Goal: Task Accomplishment & Management: Manage account settings

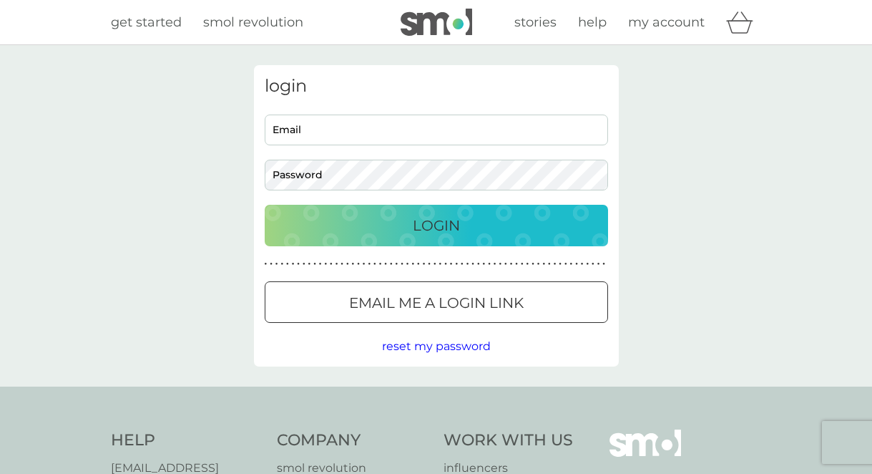
type input "[EMAIL_ADDRESS][DOMAIN_NAME]"
click at [401, 225] on div "Login" at bounding box center [436, 225] width 315 height 23
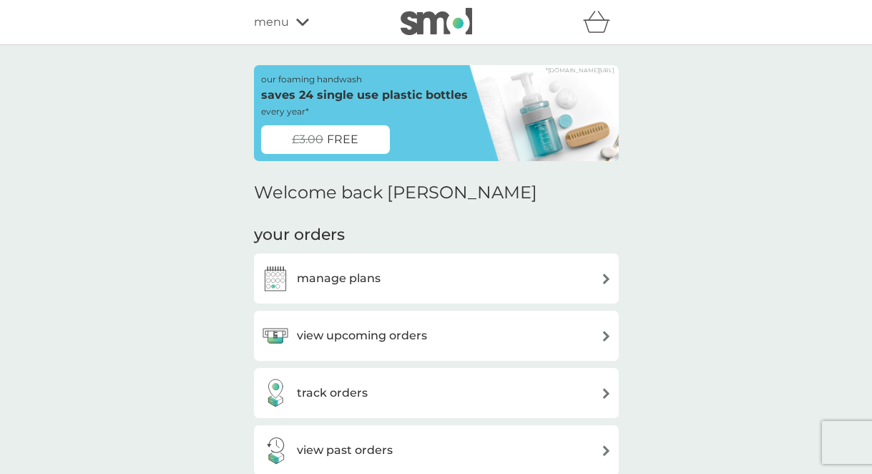
click at [395, 398] on div "track orders" at bounding box center [436, 392] width 351 height 29
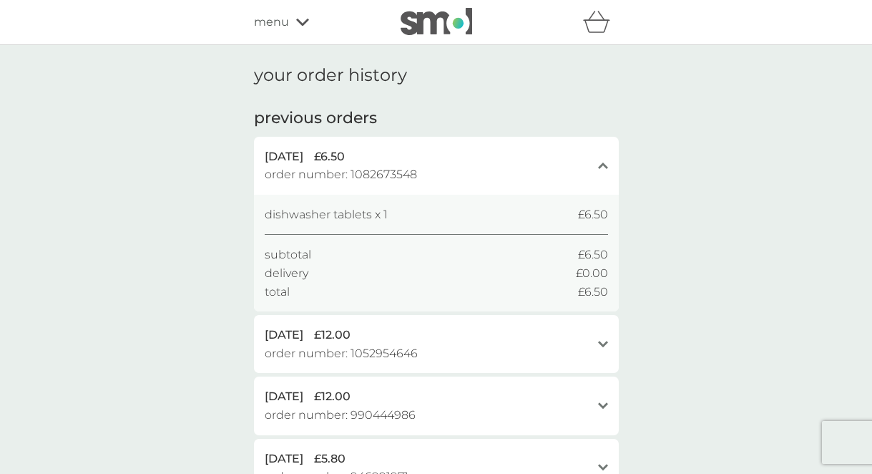
click at [298, 22] on icon at bounding box center [302, 22] width 13 height 7
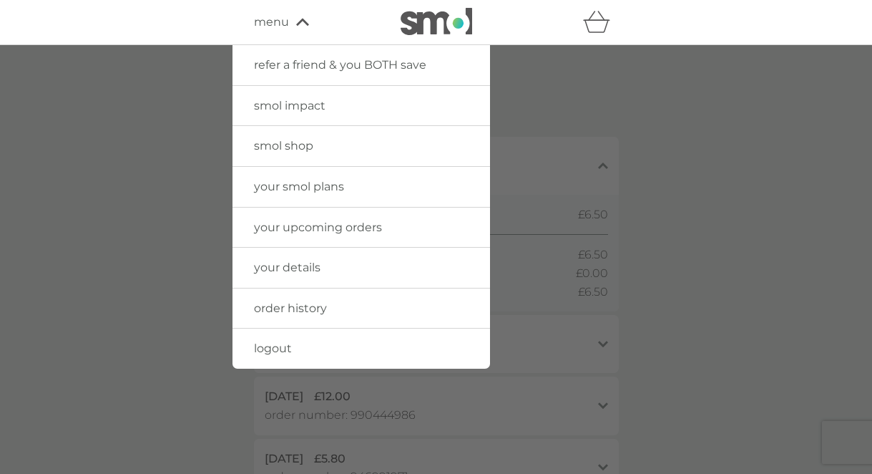
click at [87, 158] on div at bounding box center [436, 282] width 872 height 474
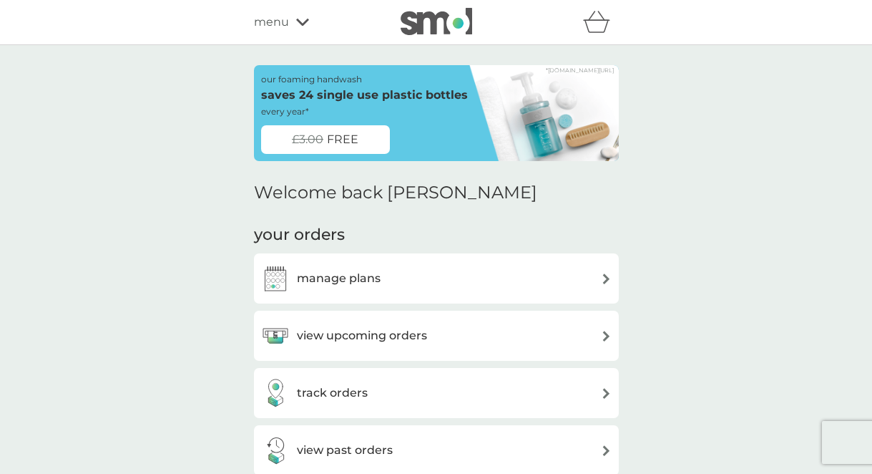
click at [604, 336] on img at bounding box center [606, 336] width 11 height 11
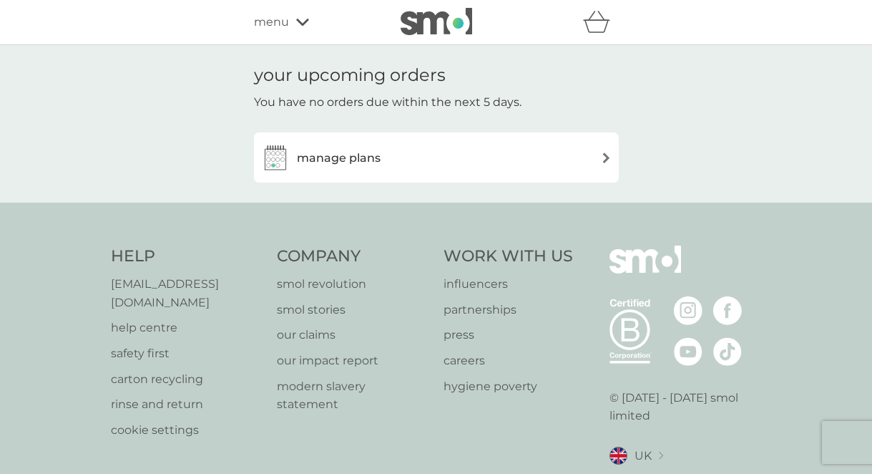
click at [594, 158] on div "manage plans" at bounding box center [436, 157] width 351 height 29
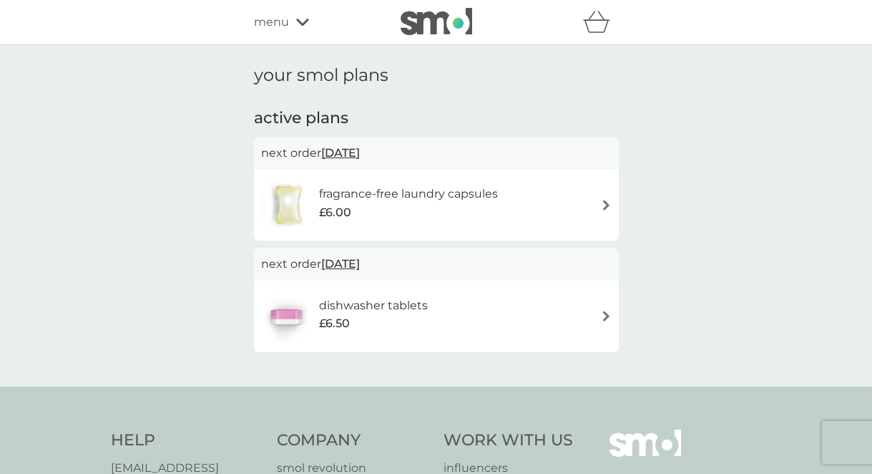
click at [605, 203] on img at bounding box center [606, 205] width 11 height 11
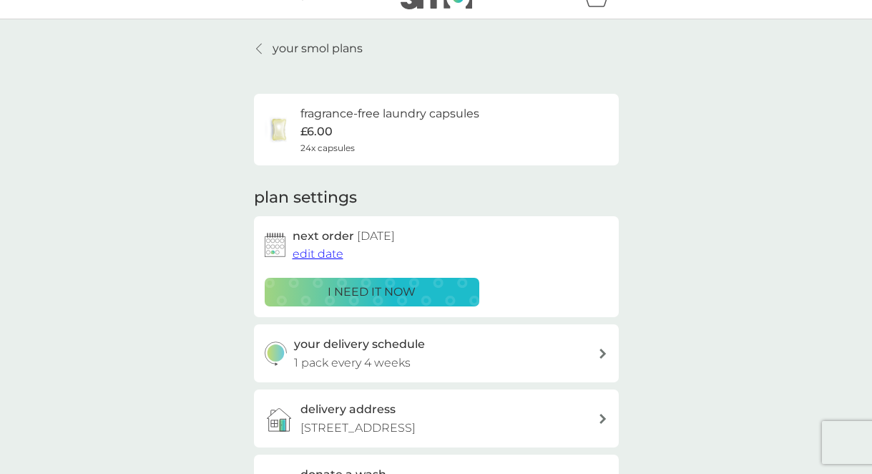
scroll to position [29, 0]
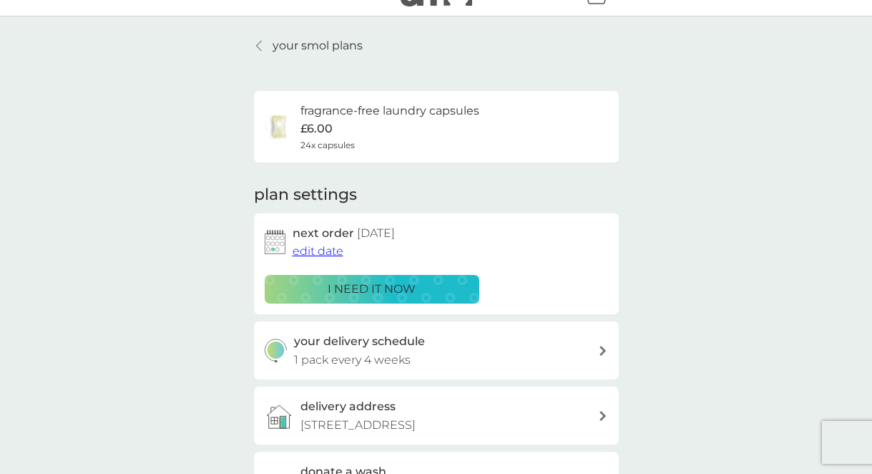
click at [602, 349] on icon at bounding box center [602, 351] width 6 height 10
select select "28"
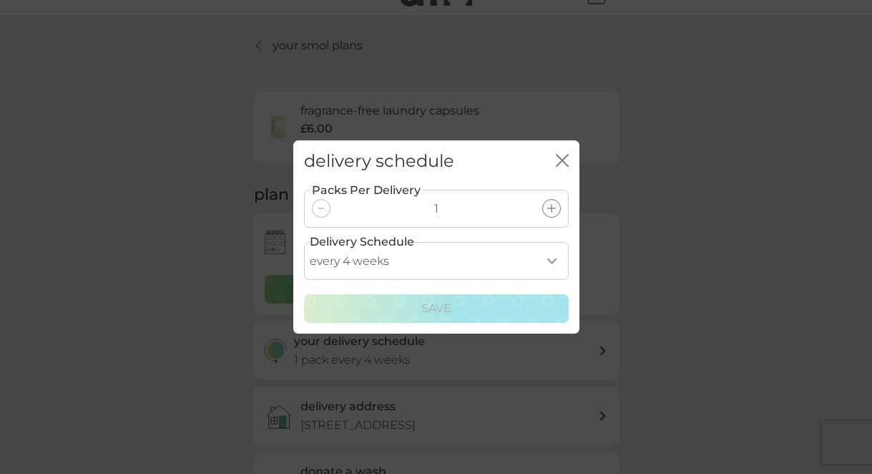
click at [700, 323] on div "delivery schedule close Packs Per Delivery 1 Delivery Schedule every 1 week eve…" at bounding box center [436, 237] width 872 height 474
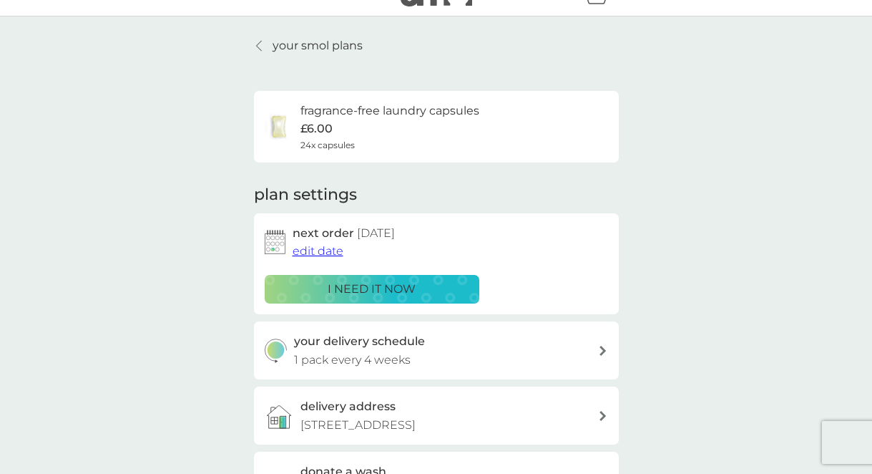
click at [771, 285] on div "your smol plans fragrance-free laundry capsules £6.00 24x capsules plan setting…" at bounding box center [436, 357] width 872 height 682
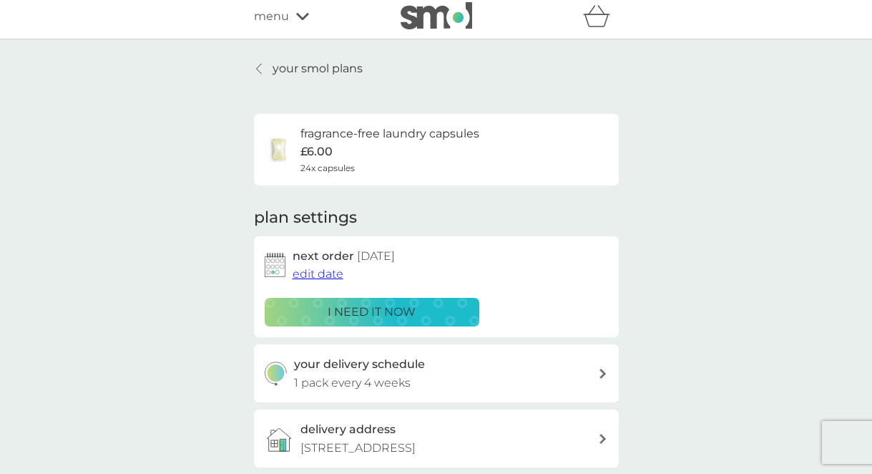
scroll to position [0, 0]
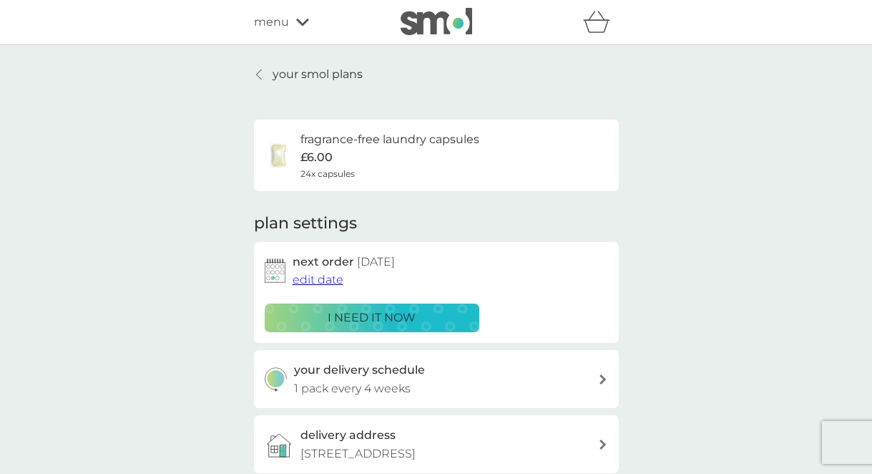
click at [266, 81] on link "your smol plans" at bounding box center [308, 74] width 109 height 19
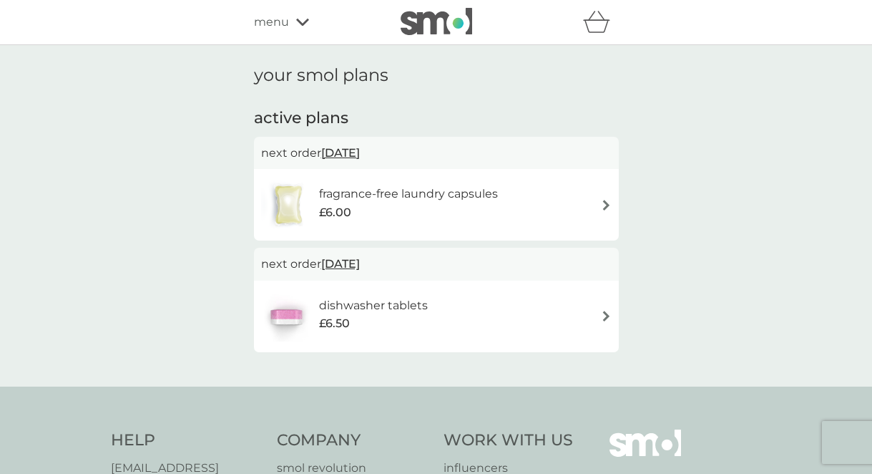
click at [351, 267] on span "17 Nov 2025" at bounding box center [340, 264] width 39 height 28
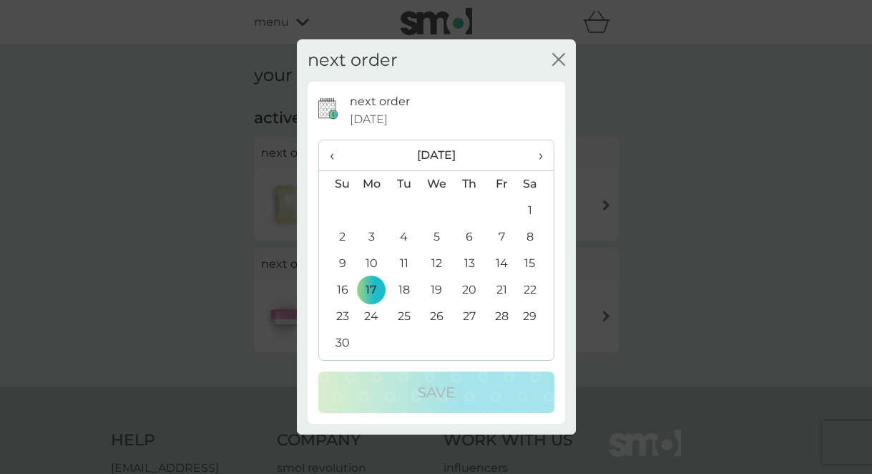
click at [408, 259] on td "11" at bounding box center [404, 263] width 32 height 26
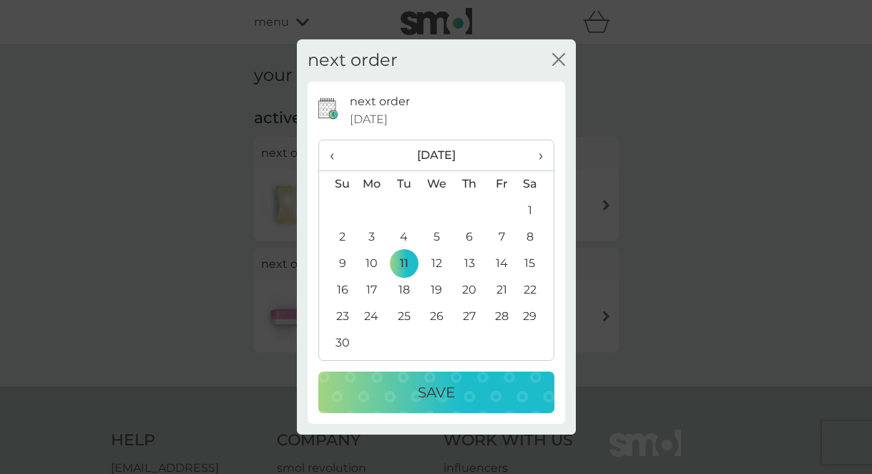
click at [407, 403] on div "Save" at bounding box center [436, 392] width 207 height 23
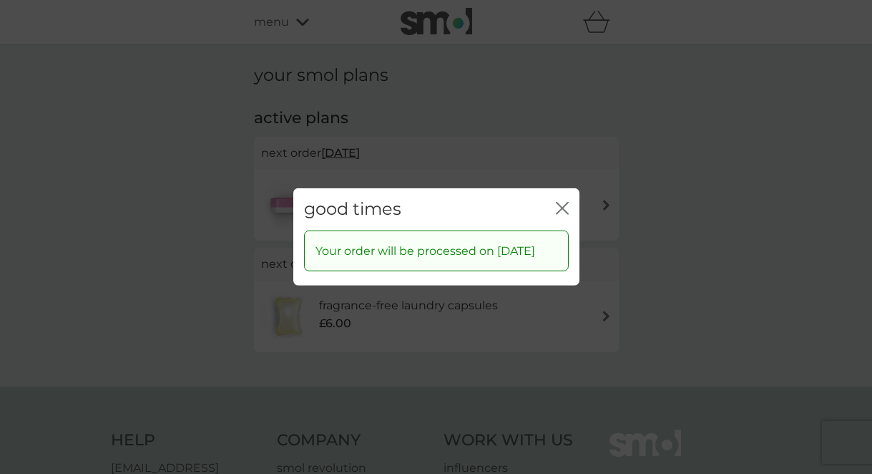
click at [563, 202] on icon "close" at bounding box center [562, 208] width 13 height 13
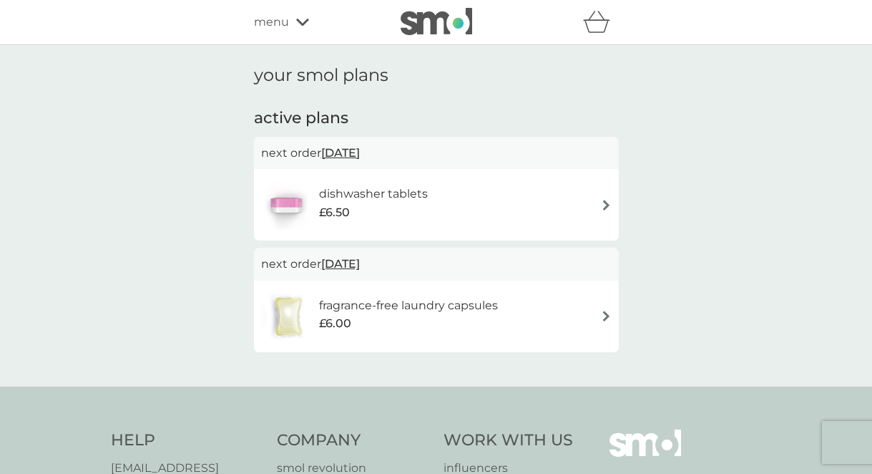
click at [296, 26] on icon at bounding box center [302, 22] width 13 height 9
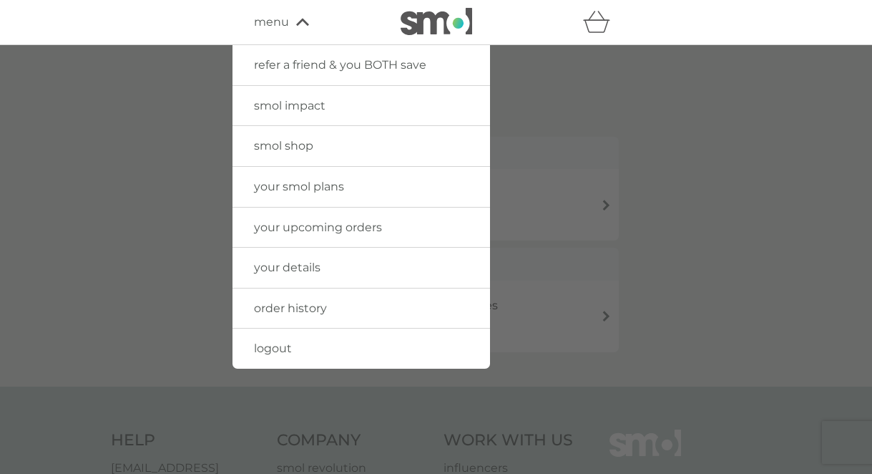
click at [316, 229] on span "your upcoming orders" at bounding box center [318, 227] width 128 height 14
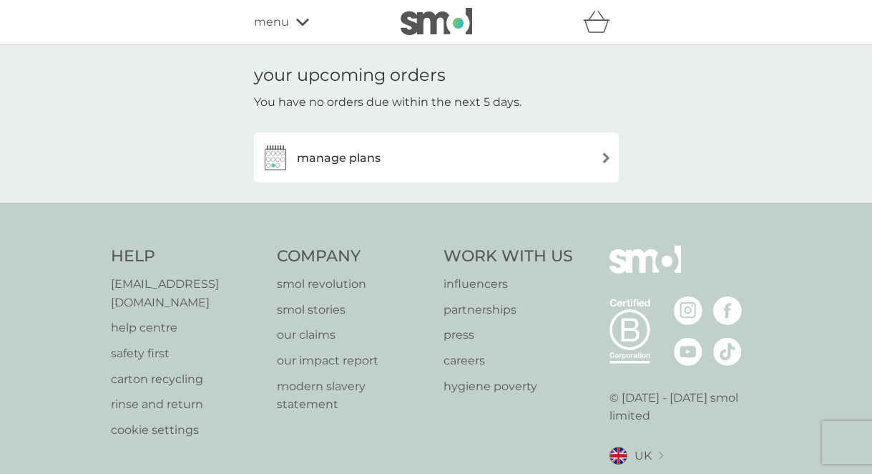
click at [607, 159] on img at bounding box center [606, 157] width 11 height 11
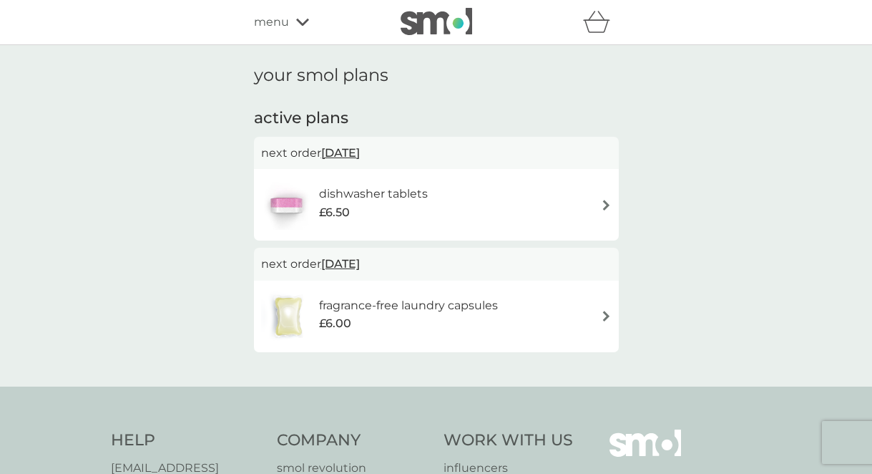
click at [304, 21] on icon at bounding box center [302, 22] width 13 height 7
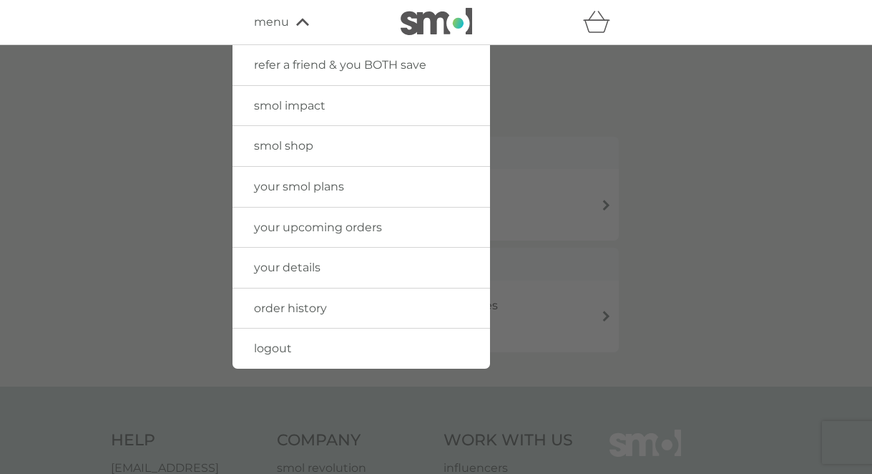
click at [295, 230] on span "your upcoming orders" at bounding box center [318, 227] width 128 height 14
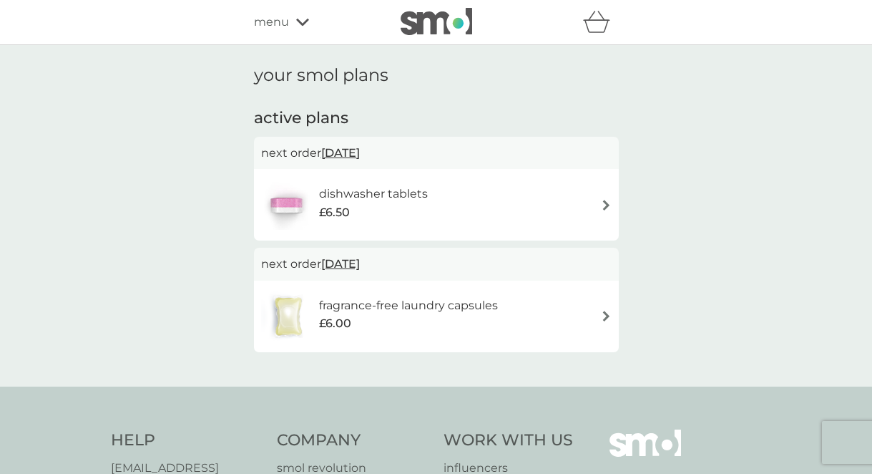
click at [300, 24] on icon at bounding box center [302, 22] width 13 height 7
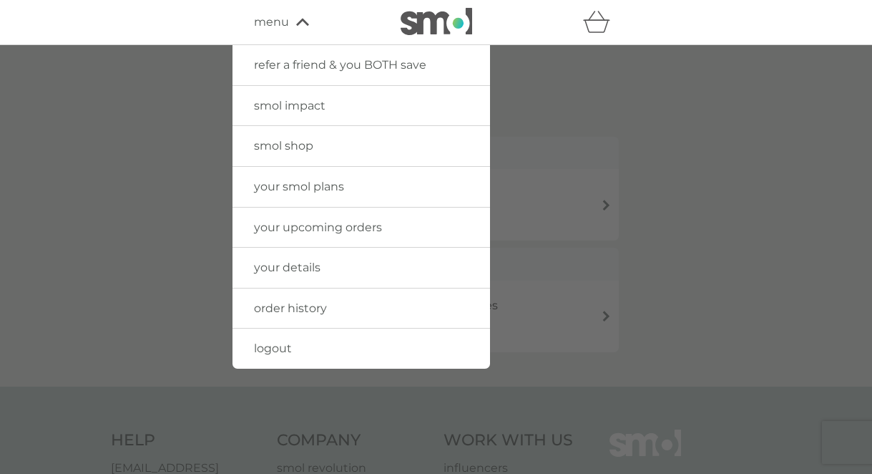
click at [300, 151] on span "smol shop" at bounding box center [283, 146] width 59 height 14
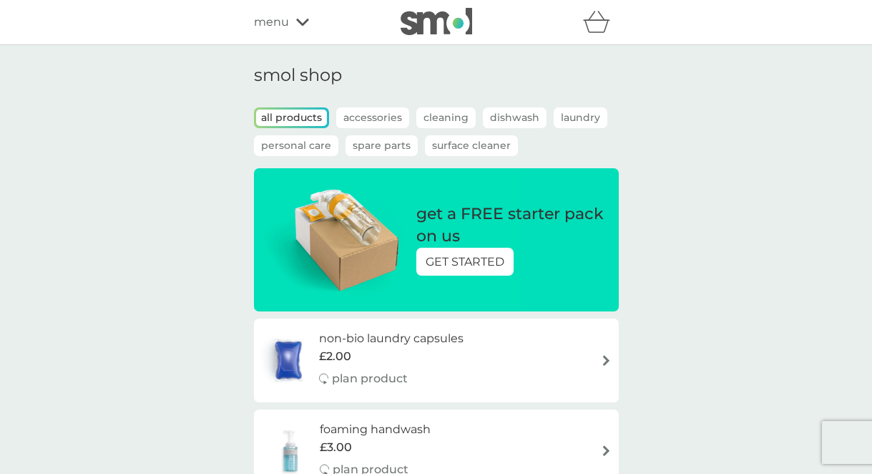
click at [298, 31] on div "menu" at bounding box center [315, 22] width 122 height 19
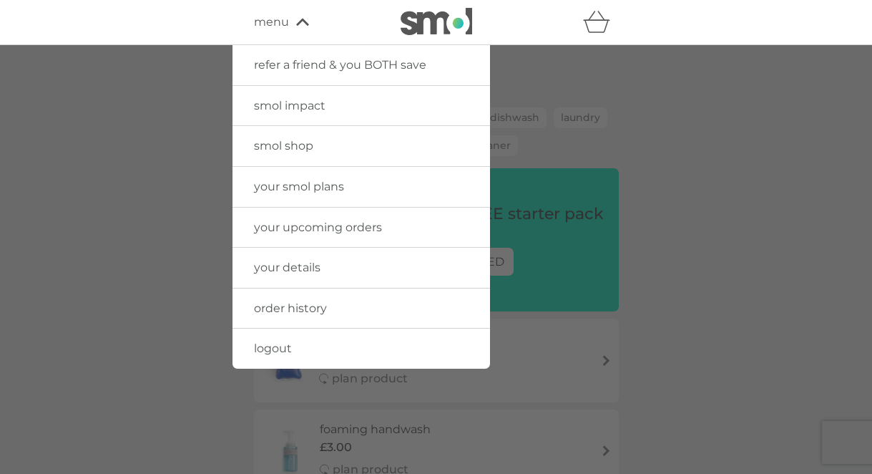
click at [342, 223] on span "your upcoming orders" at bounding box center [318, 227] width 128 height 14
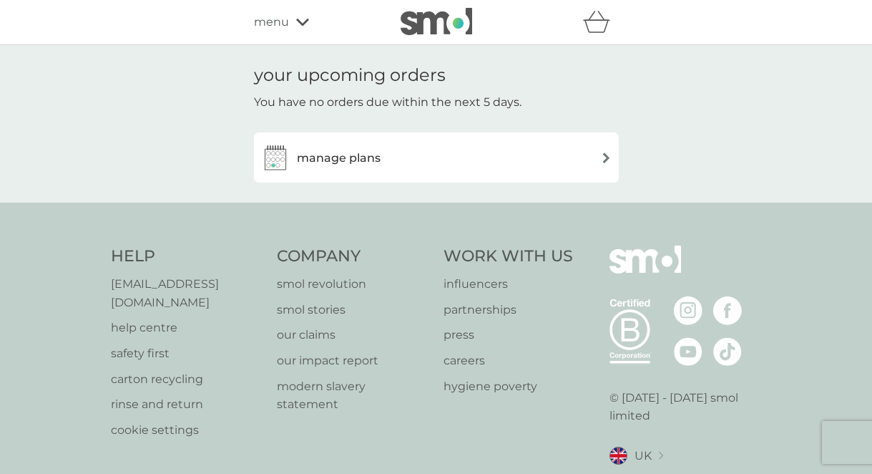
click at [298, 27] on div "menu" at bounding box center [315, 22] width 122 height 19
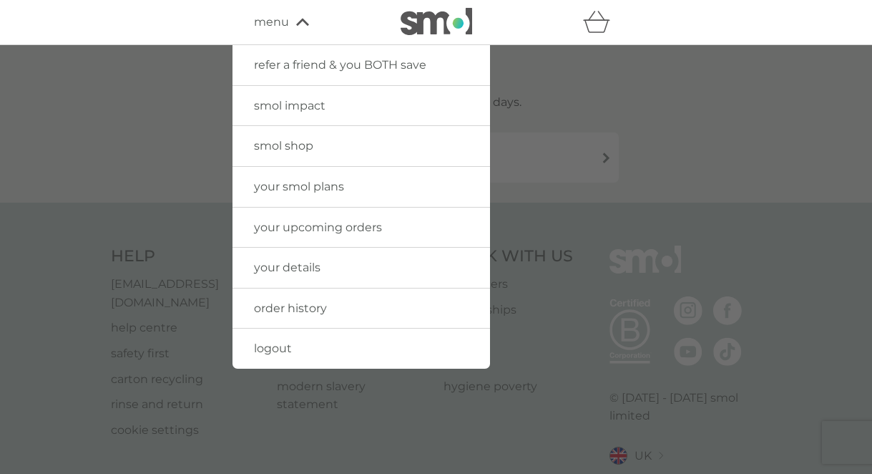
click at [288, 310] on span "order history" at bounding box center [290, 308] width 73 height 14
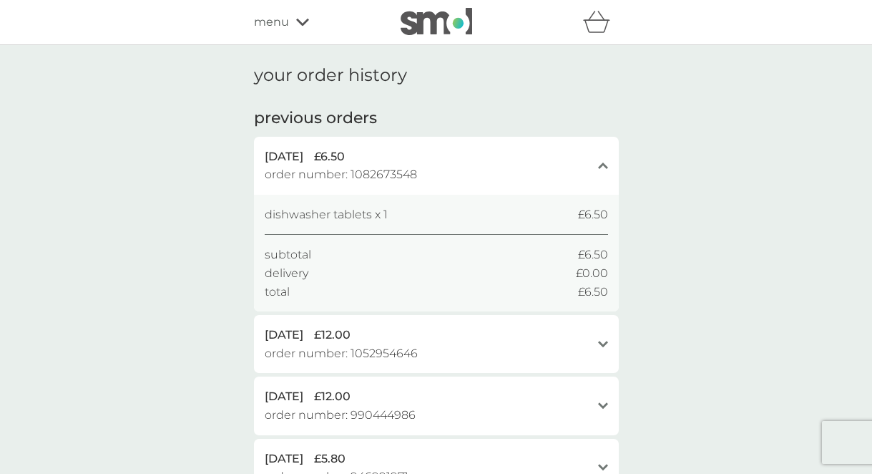
click at [305, 19] on icon at bounding box center [302, 22] width 13 height 9
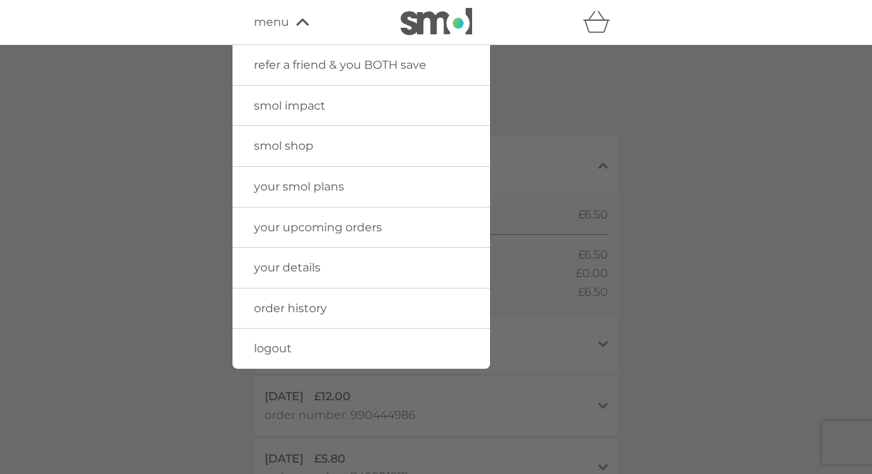
click at [675, 223] on div at bounding box center [436, 282] width 872 height 474
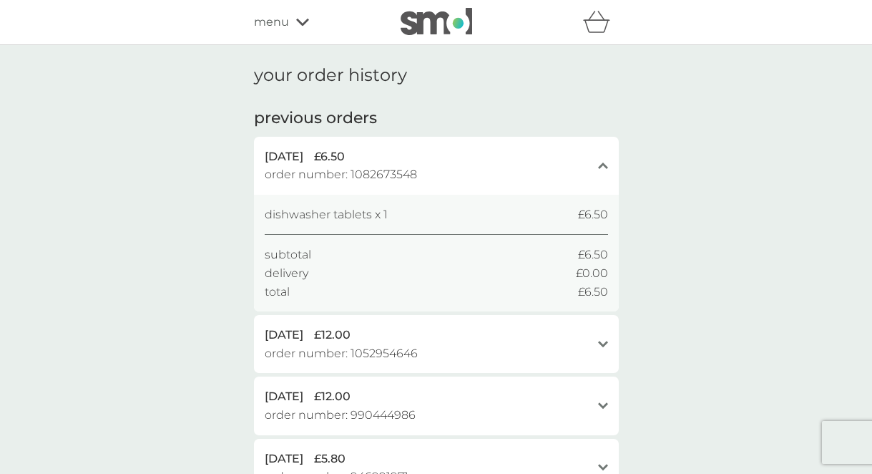
click at [297, 18] on icon at bounding box center [302, 22] width 13 height 9
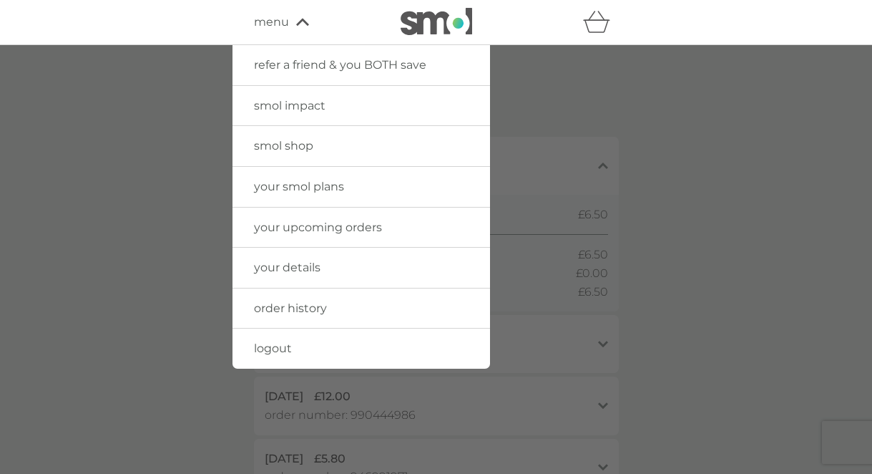
click at [164, 62] on div at bounding box center [436, 282] width 872 height 474
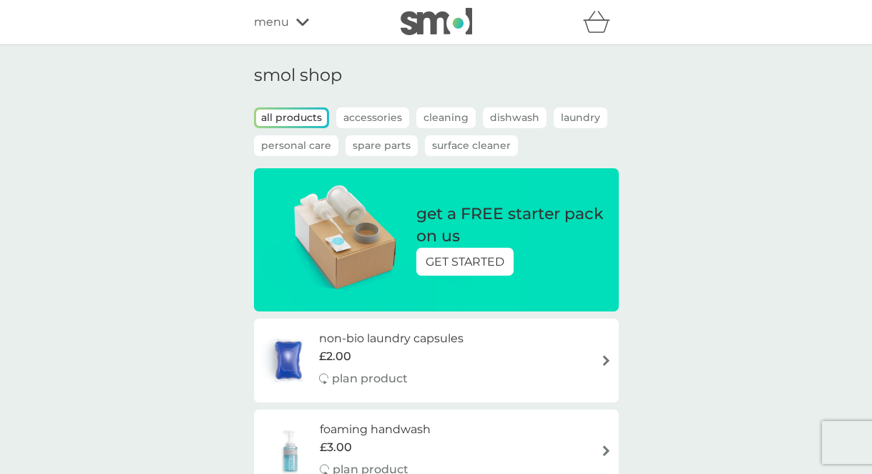
click at [304, 22] on icon at bounding box center [302, 22] width 13 height 7
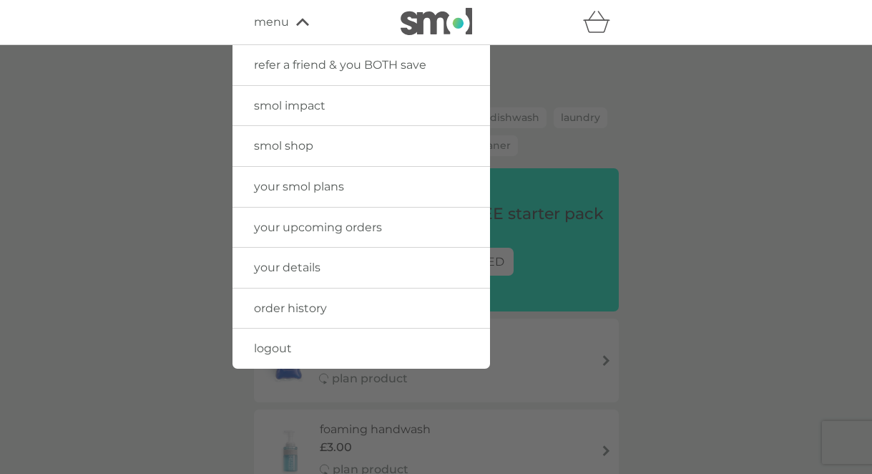
click at [600, 101] on div at bounding box center [436, 282] width 872 height 474
